Goal: Navigation & Orientation: Go to known website

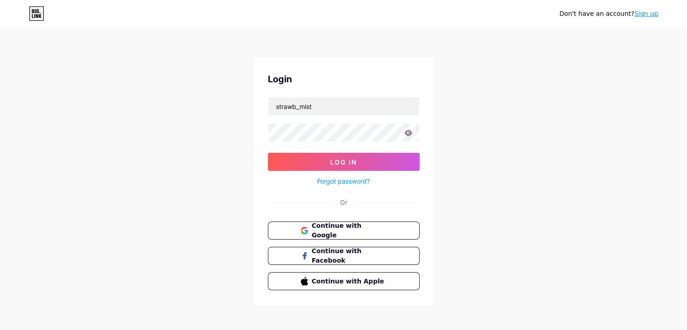
type input "strawb_mist"
click at [412, 131] on icon at bounding box center [408, 133] width 8 height 6
click at [382, 154] on button "Log In" at bounding box center [344, 162] width 152 height 18
click at [291, 155] on button "Log In" at bounding box center [344, 162] width 152 height 18
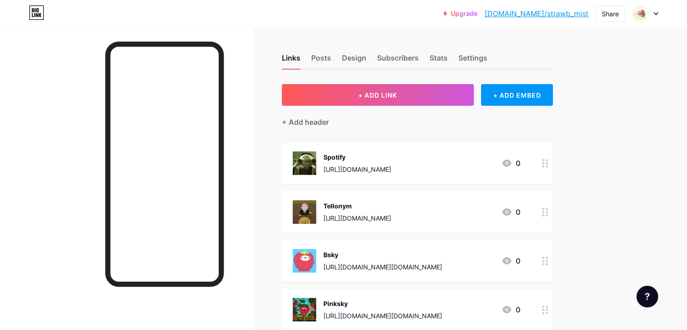
drag, startPoint x: 579, startPoint y: 15, endPoint x: 556, endPoint y: 47, distance: 39.1
click at [553, 47] on div "Links Posts Design Subscribers Stats Settings" at bounding box center [417, 54] width 271 height 32
click at [562, 12] on link "[DOMAIN_NAME]/strawb_mist" at bounding box center [536, 13] width 104 height 11
click at [391, 216] on div "[URL][DOMAIN_NAME]" at bounding box center [357, 217] width 68 height 9
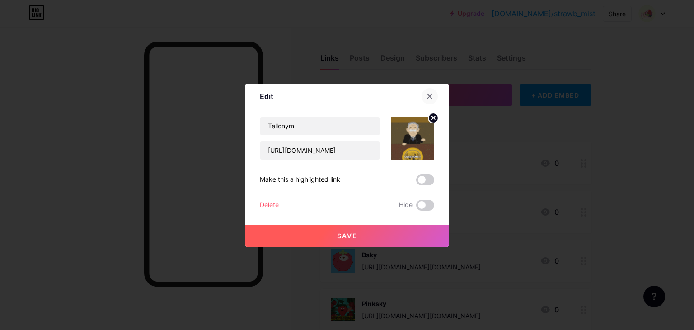
click at [430, 93] on icon at bounding box center [429, 96] width 7 height 7
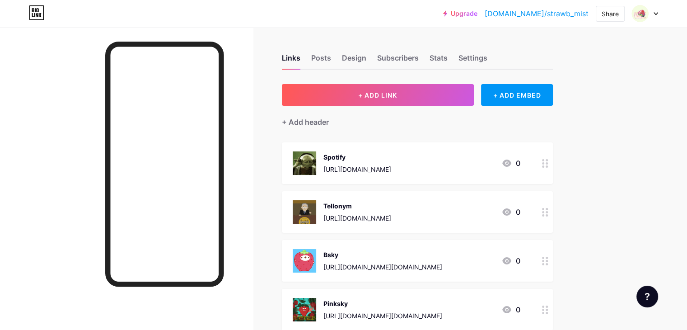
click at [370, 242] on div "Bsky [URL][DOMAIN_NAME][DOMAIN_NAME] 0" at bounding box center [417, 261] width 271 height 42
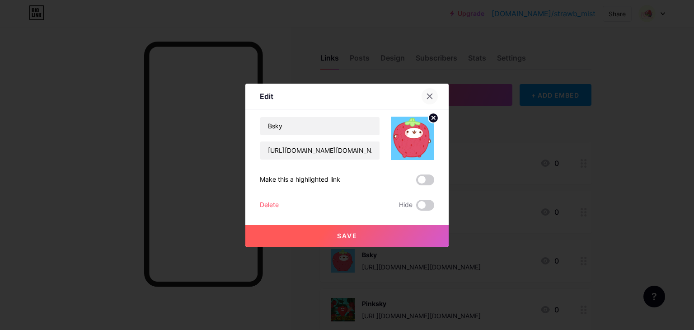
click at [430, 96] on icon at bounding box center [429, 96] width 7 height 7
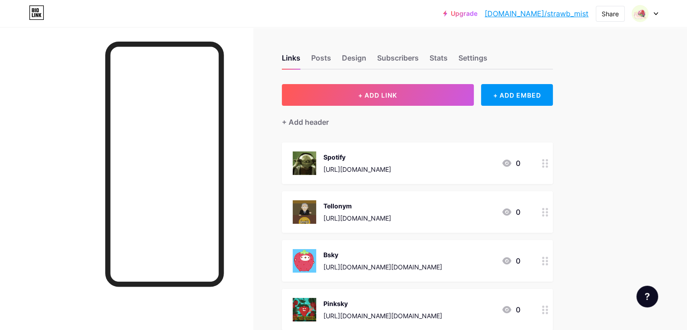
click at [373, 253] on div "Bsky" at bounding box center [382, 254] width 119 height 9
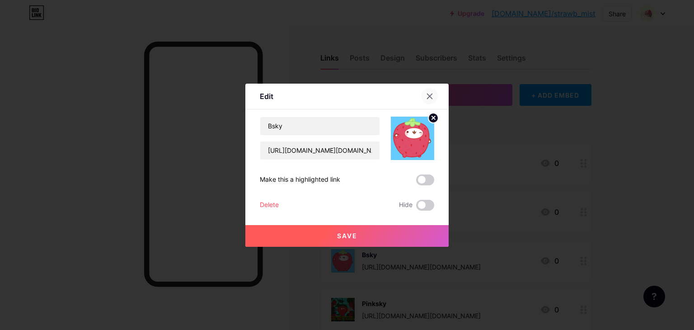
click at [427, 94] on icon at bounding box center [429, 96] width 7 height 7
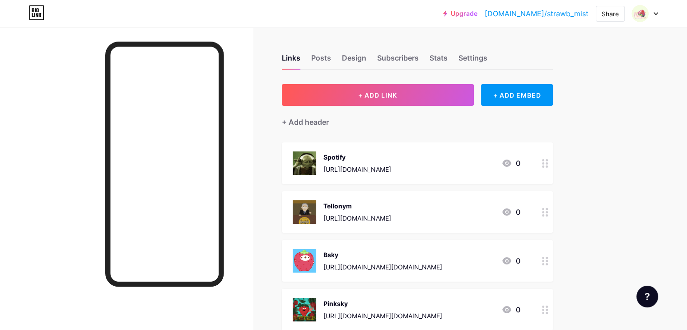
click at [442, 262] on div "[URL][DOMAIN_NAME][DOMAIN_NAME]" at bounding box center [382, 266] width 119 height 9
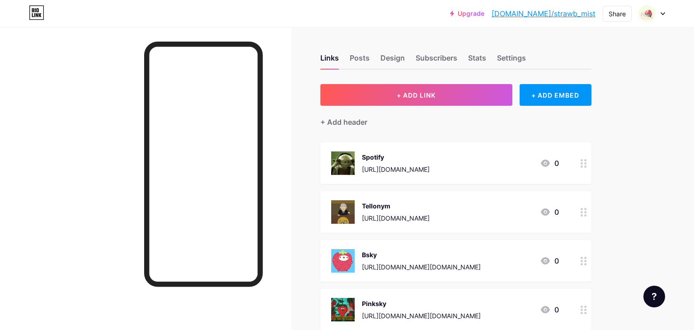
click at [430, 96] on icon at bounding box center [429, 95] width 5 height 5
